Goal: Transaction & Acquisition: Purchase product/service

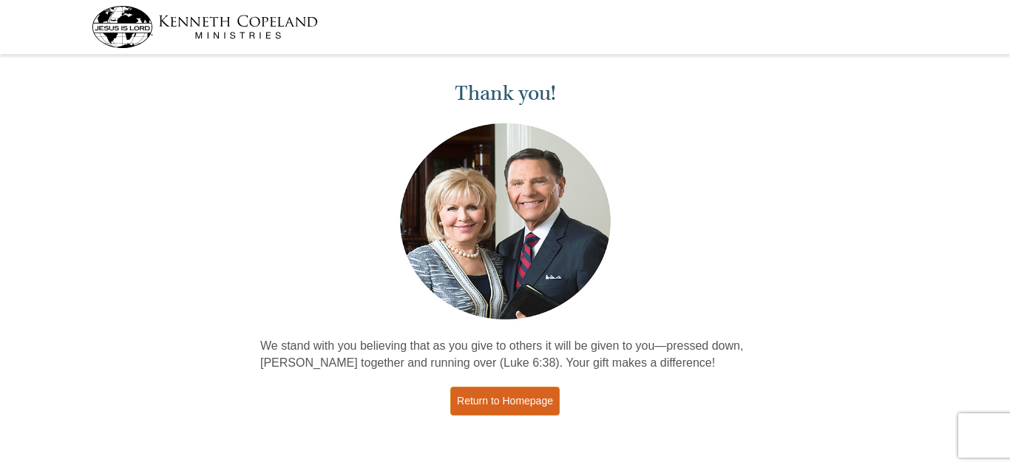
click at [490, 401] on link "Return to Homepage" at bounding box center [504, 401] width 109 height 29
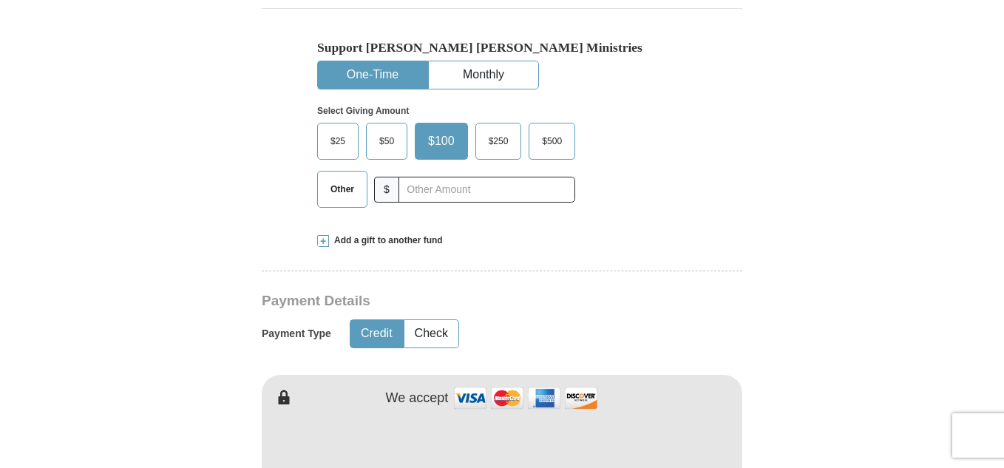
scroll to position [466, 0]
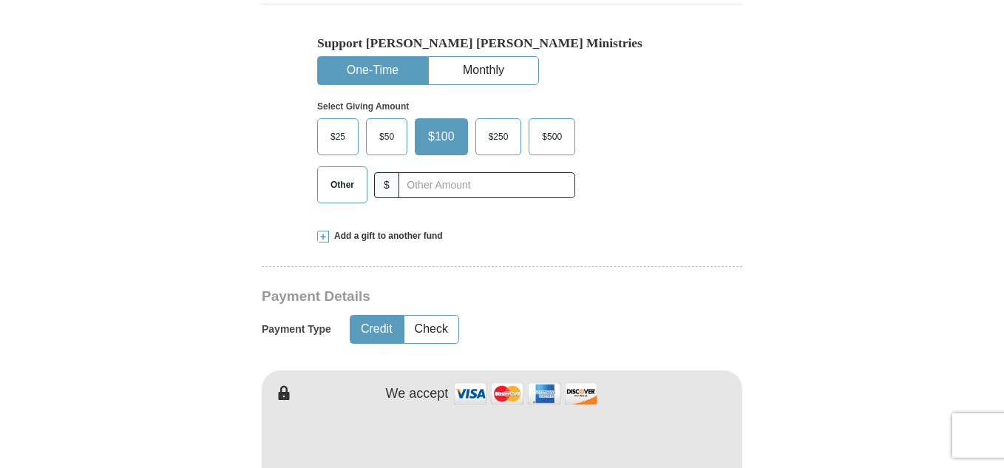
click at [320, 236] on span at bounding box center [323, 237] width 12 height 12
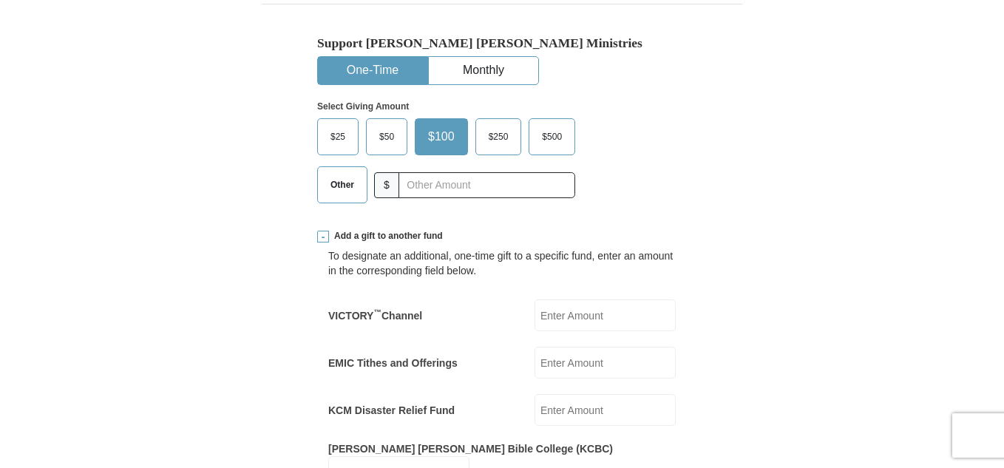
click at [641, 373] on input "EMIC Tithes and Offerings" at bounding box center [604, 363] width 141 height 32
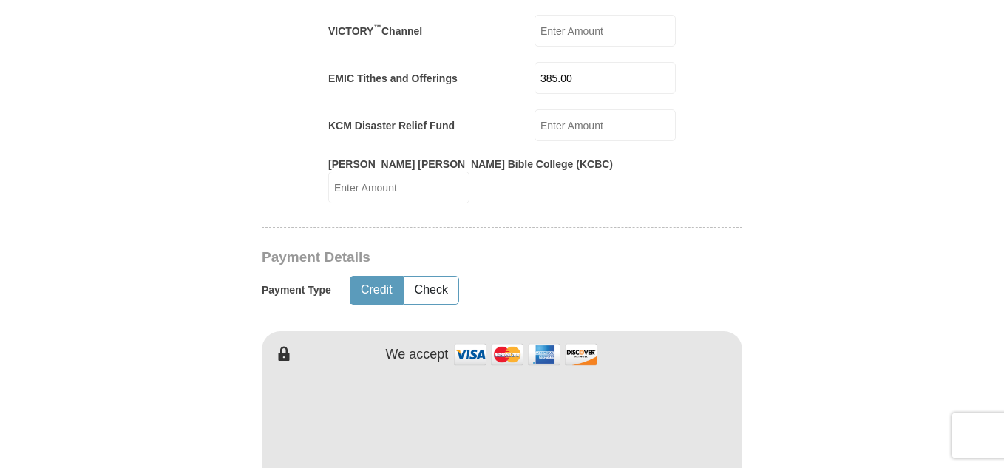
scroll to position [766, 0]
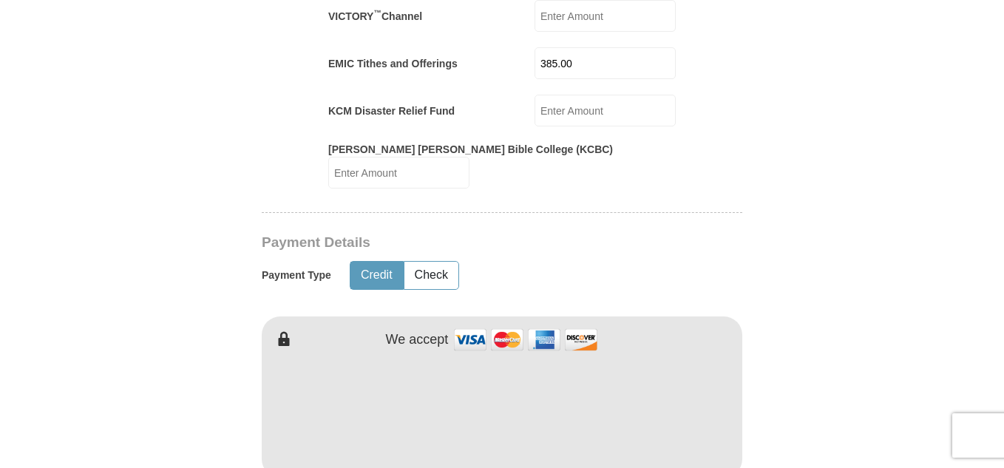
type input "385.00"
click at [490, 342] on img at bounding box center [526, 340] width 148 height 32
